Goal: Information Seeking & Learning: Find specific fact

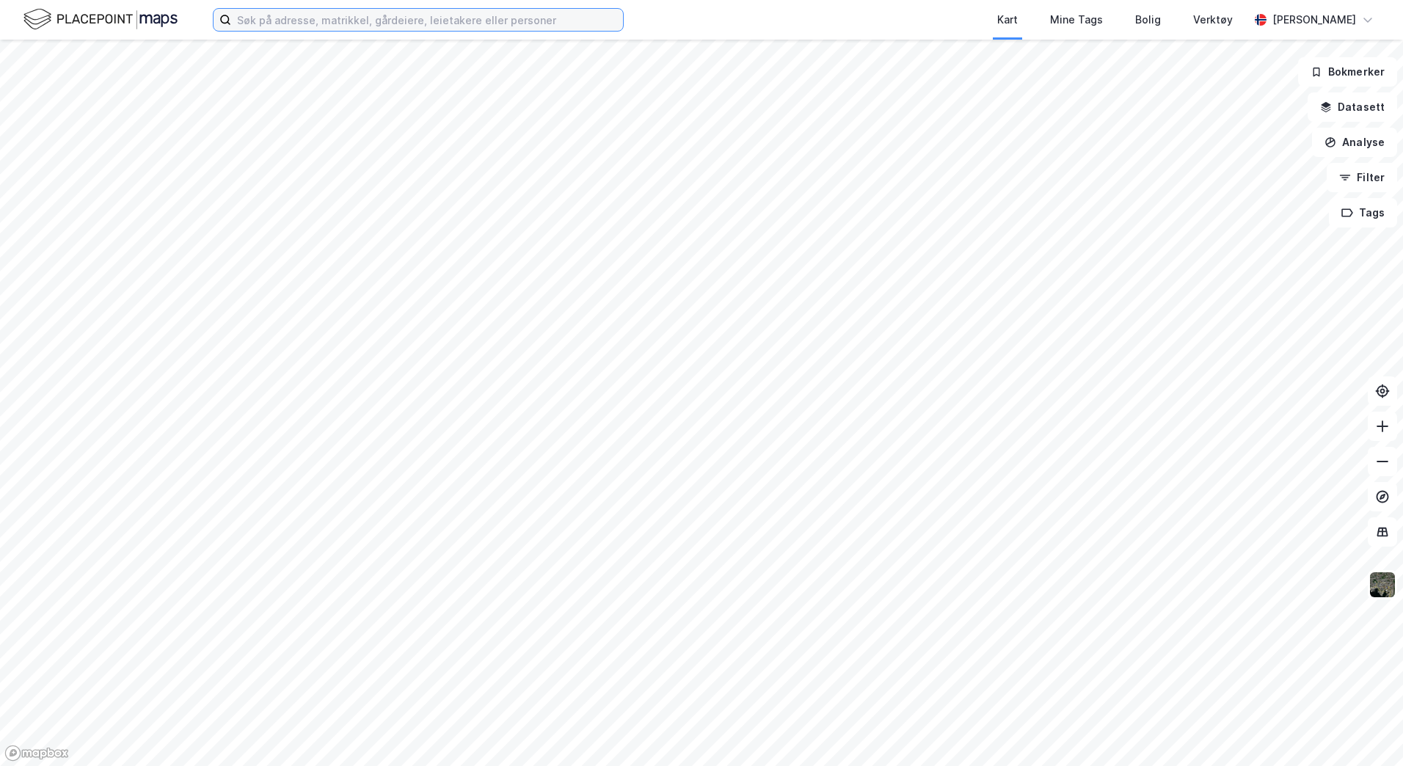
click at [500, 19] on input at bounding box center [427, 20] width 392 height 22
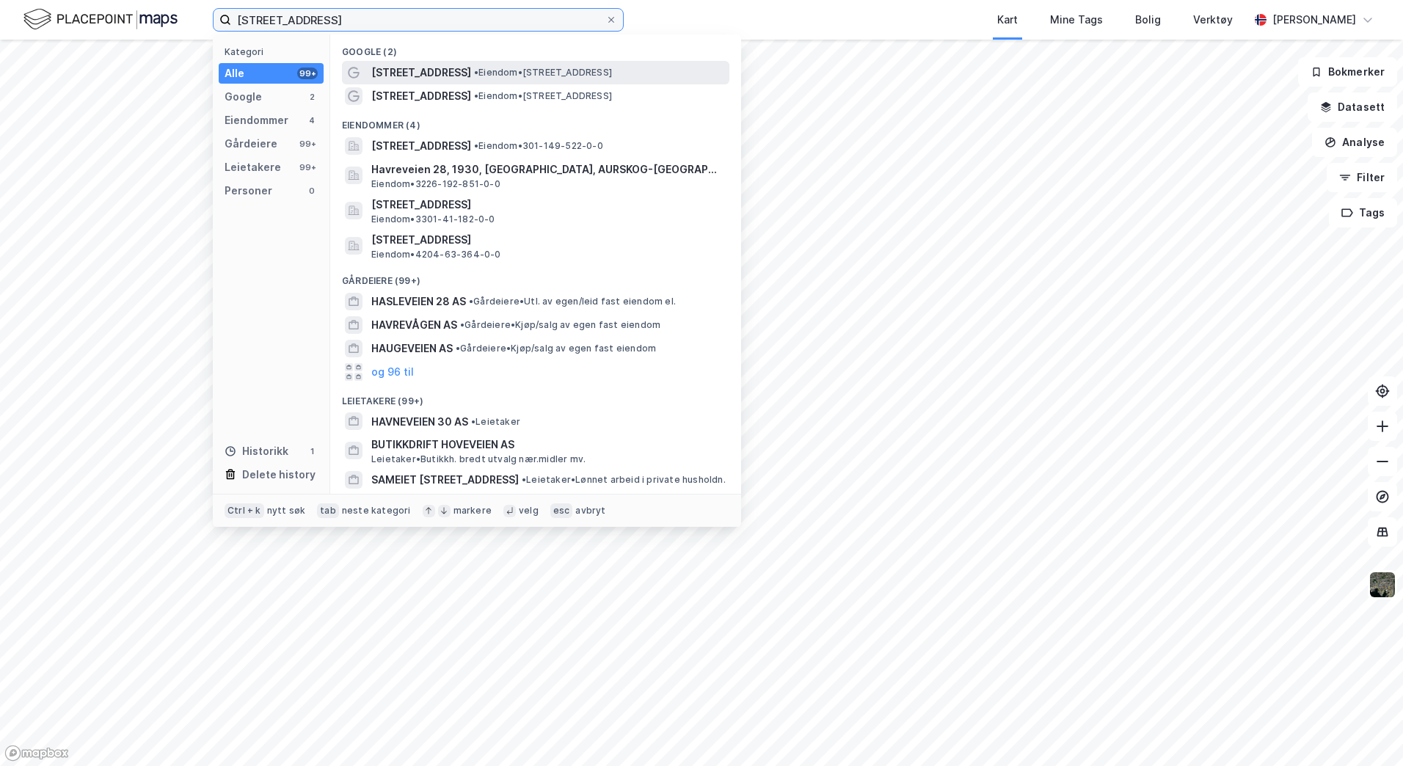
type input "[STREET_ADDRESS]"
click at [647, 78] on div "[STREET_ADDRESS] • Eiendom • [STREET_ADDRESS]" at bounding box center [548, 73] width 355 height 18
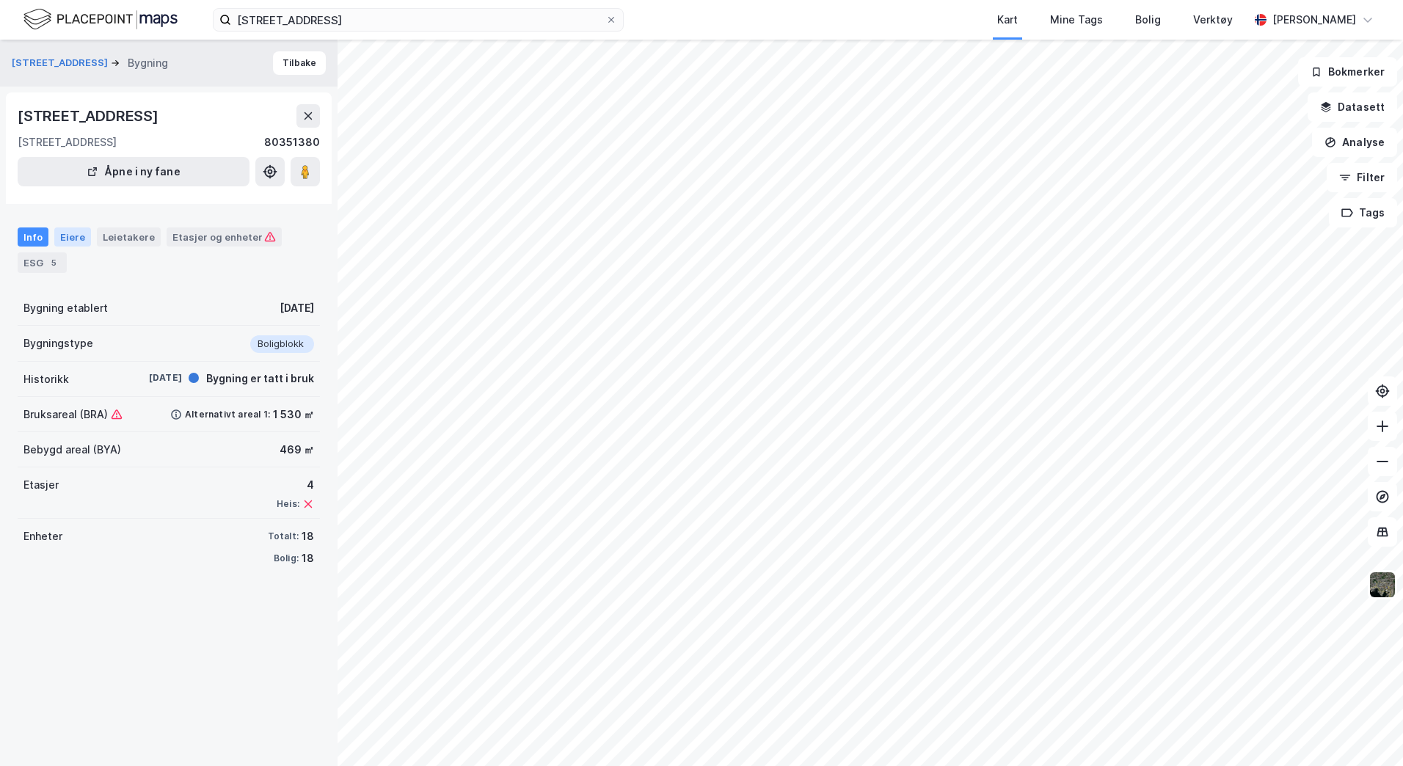
click at [78, 240] on div "Eiere" at bounding box center [72, 236] width 37 height 19
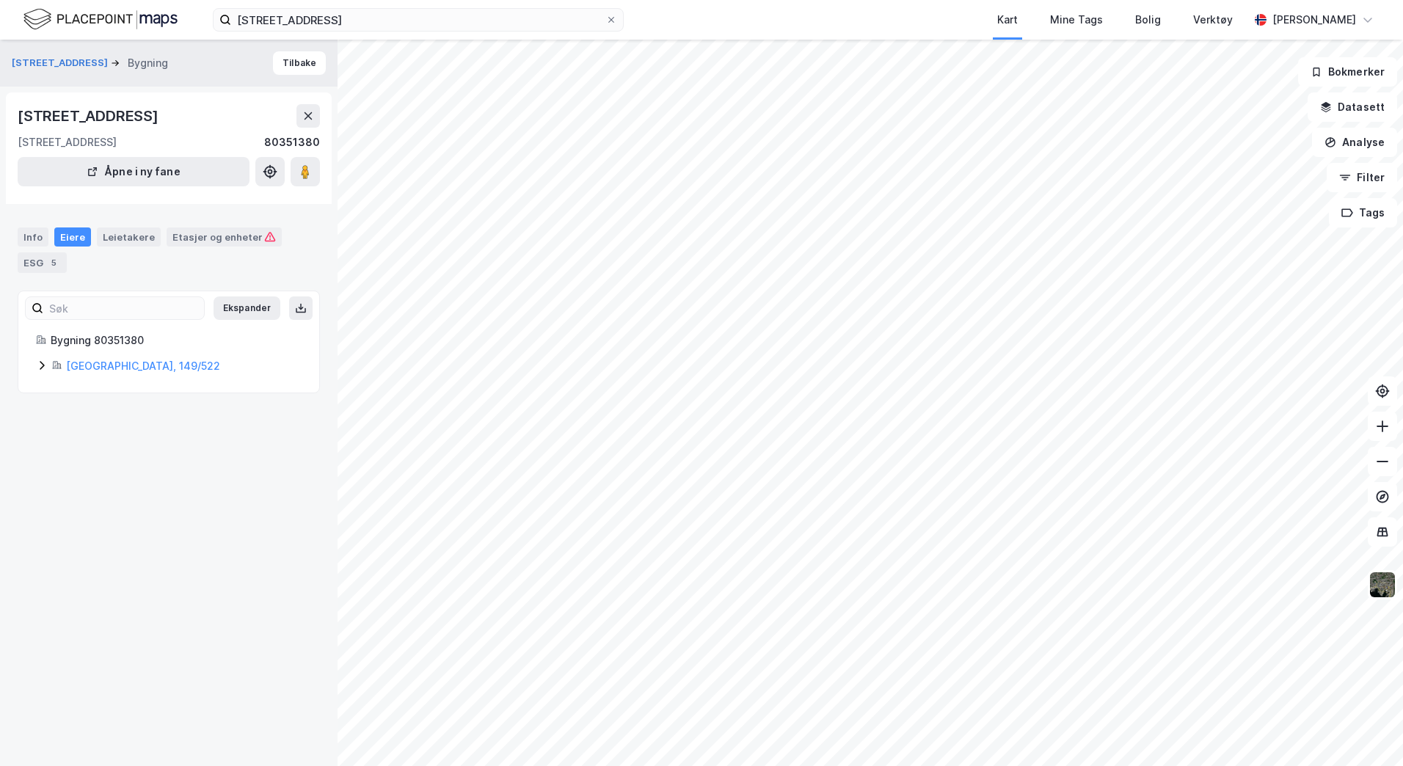
click at [42, 368] on icon at bounding box center [42, 365] width 4 height 9
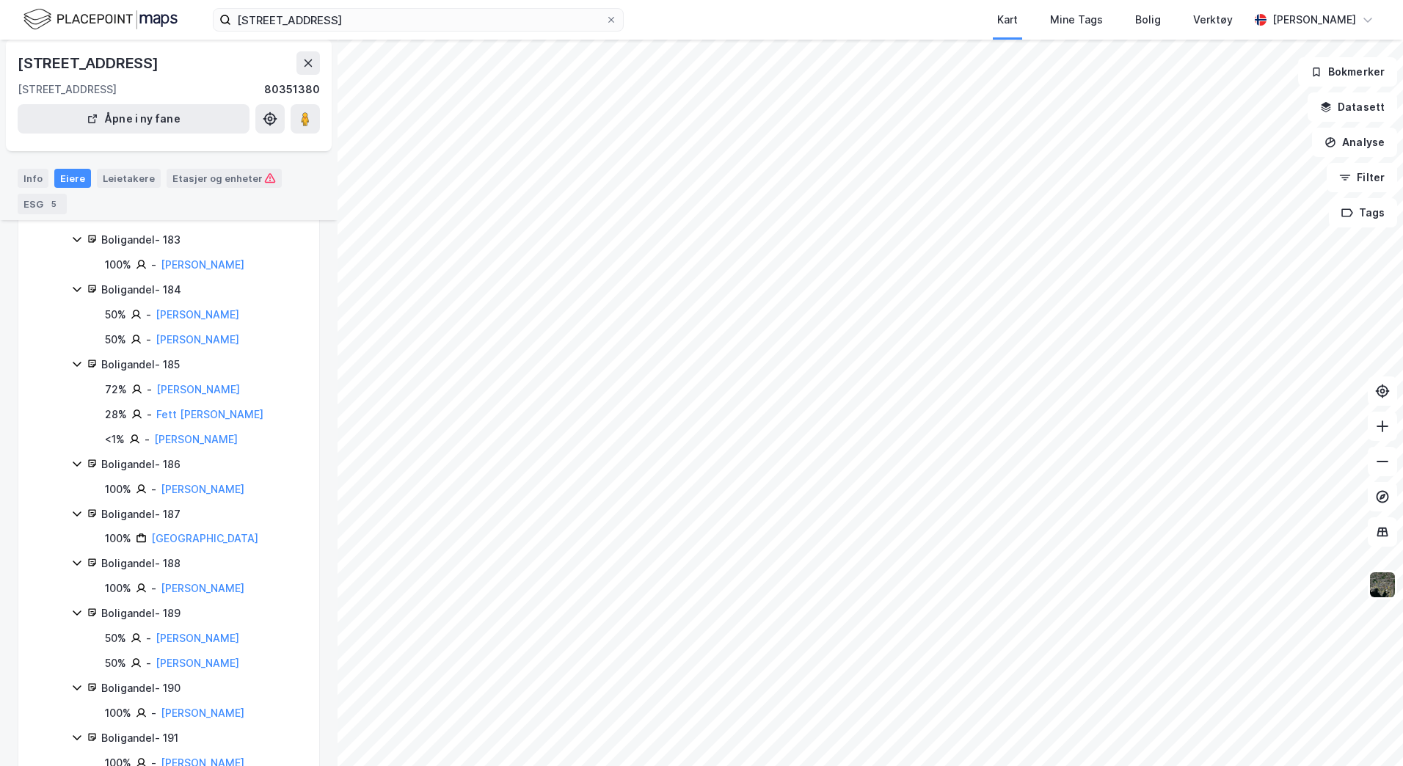
scroll to position [1687, 0]
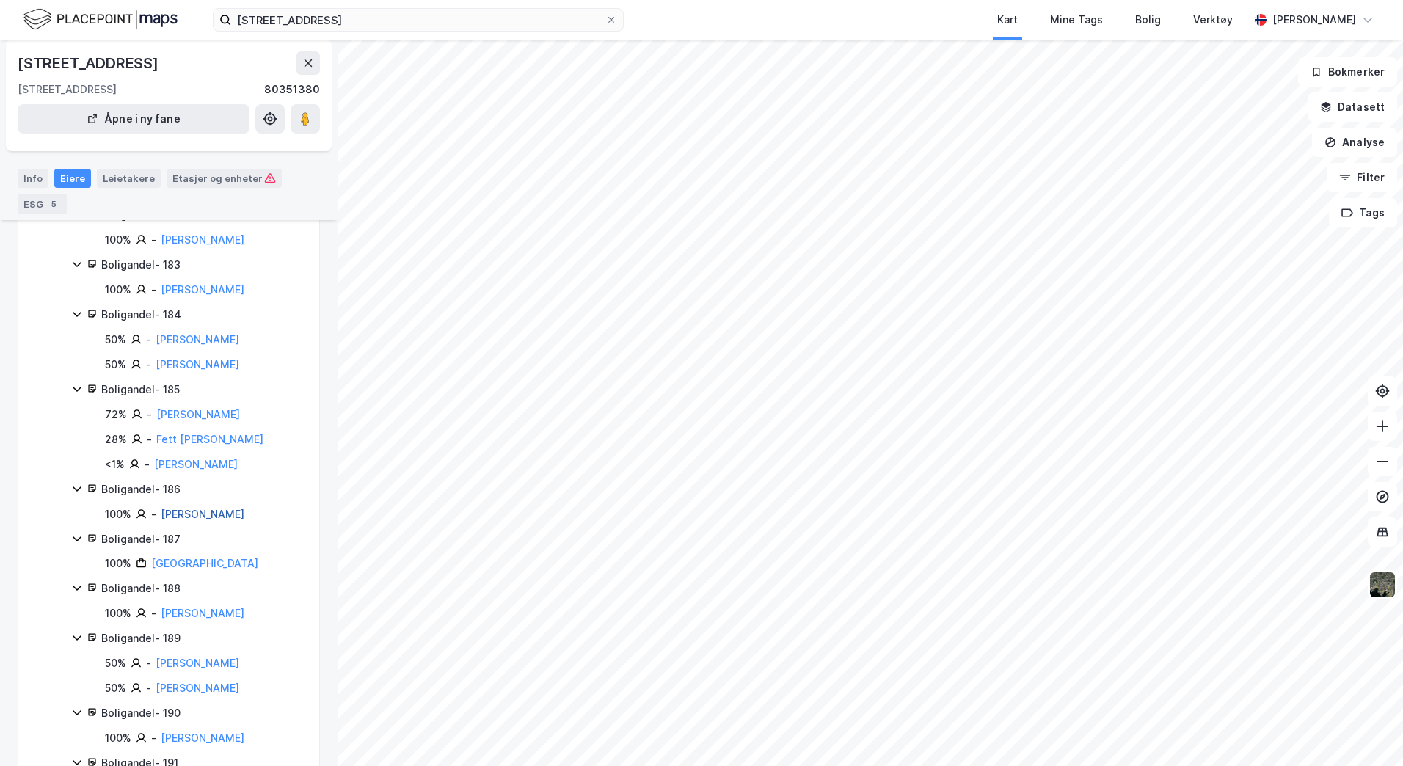
click at [221, 515] on link "[PERSON_NAME]" at bounding box center [203, 514] width 84 height 12
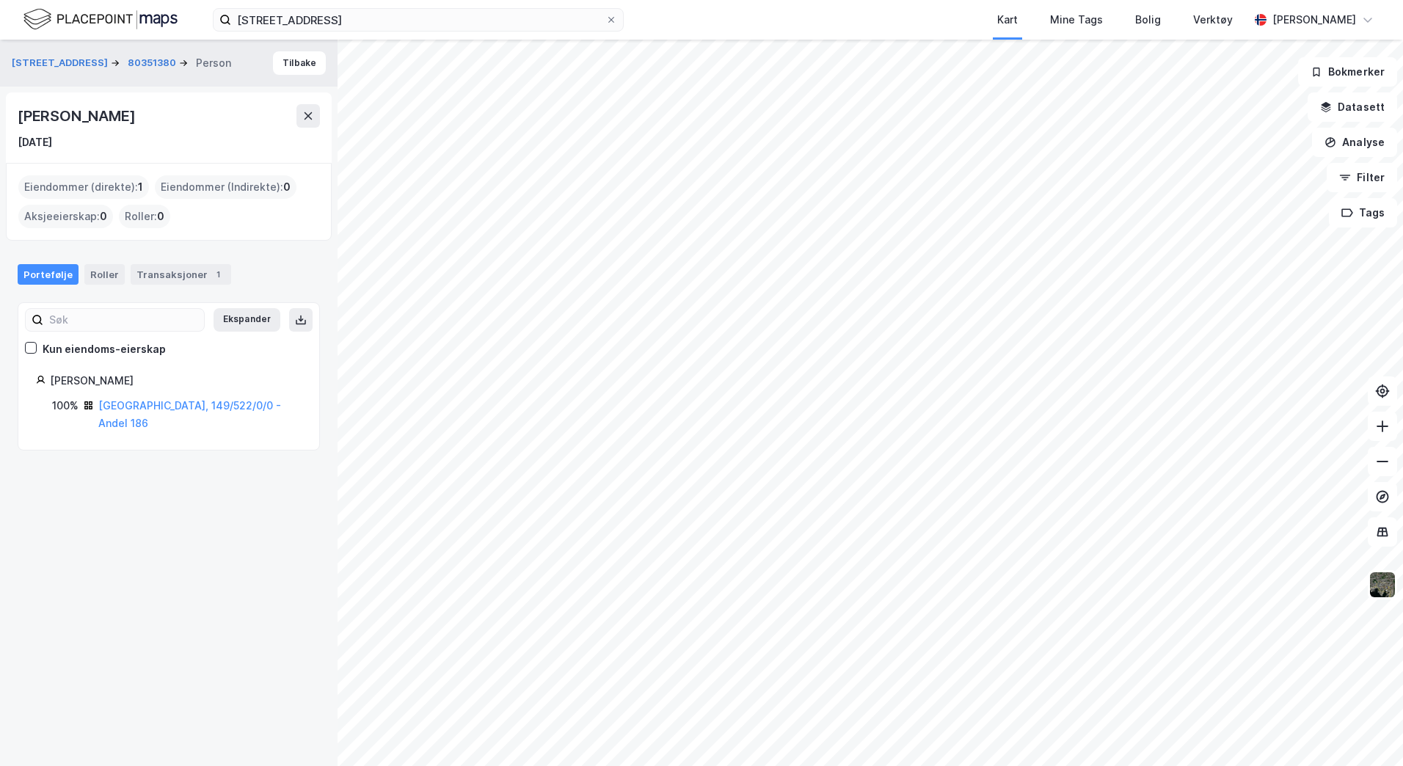
click at [131, 574] on div "Havreveien 22 80351380 Person [PERSON_NAME] [DATE] Eiendommer (direkte) : 1 Eie…" at bounding box center [168, 403] width 337 height 726
click at [156, 276] on div "Transaksjoner 1" at bounding box center [181, 274] width 101 height 21
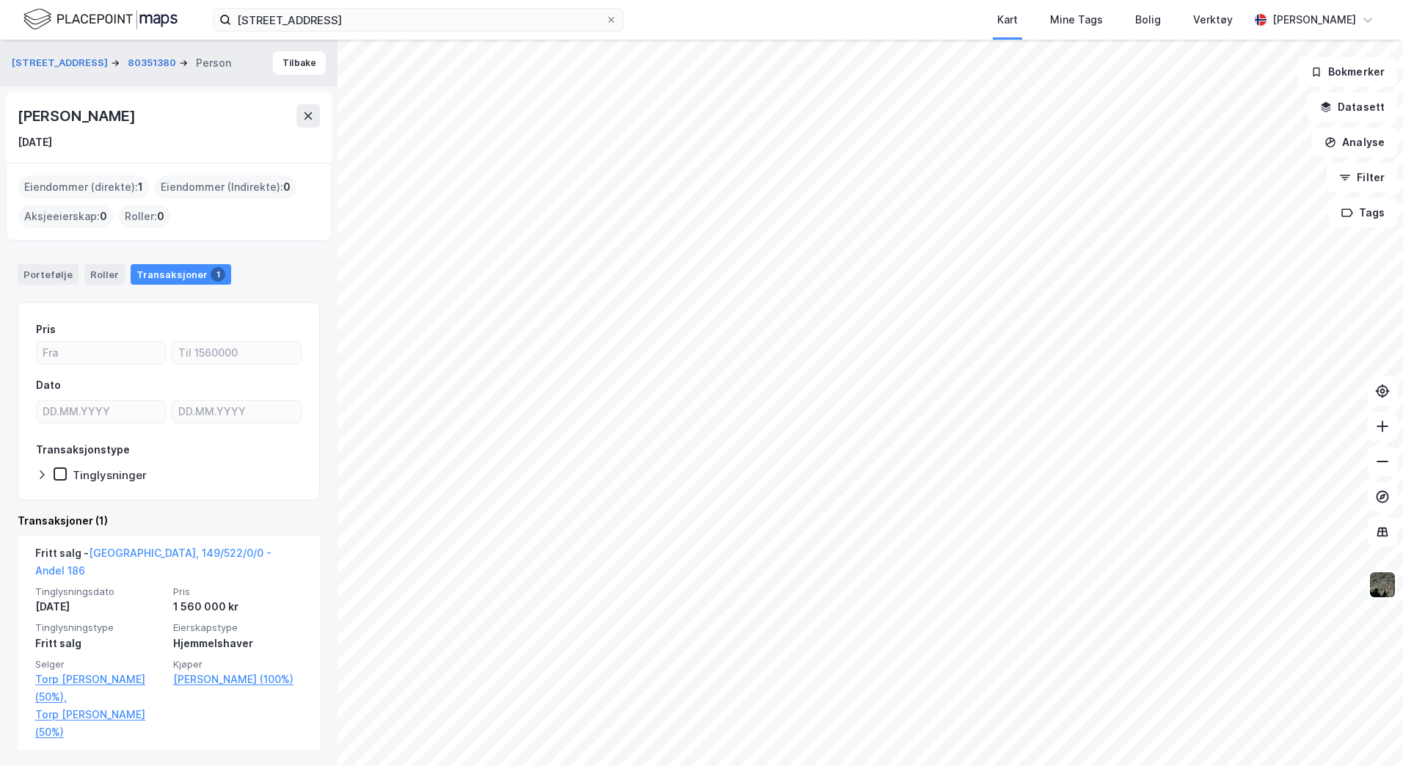
click at [232, 734] on div "Havreveien 22 80351380 Person [PERSON_NAME] [DATE] Eiendommer (direkte) : 1 Eie…" at bounding box center [168, 403] width 337 height 726
